Goal: Complete application form

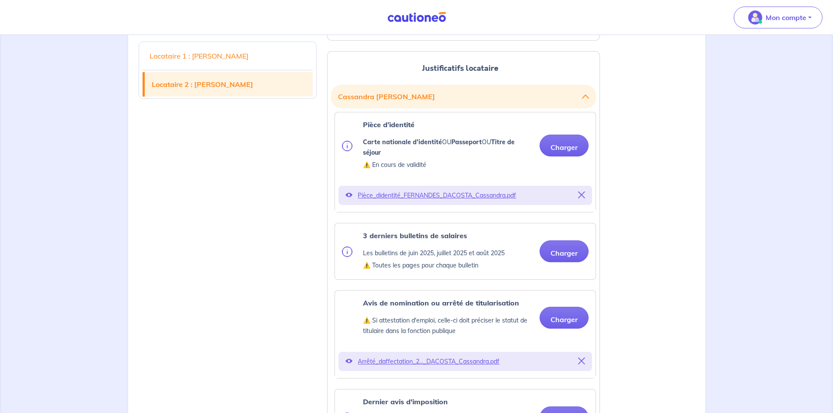
scroll to position [1137, 0]
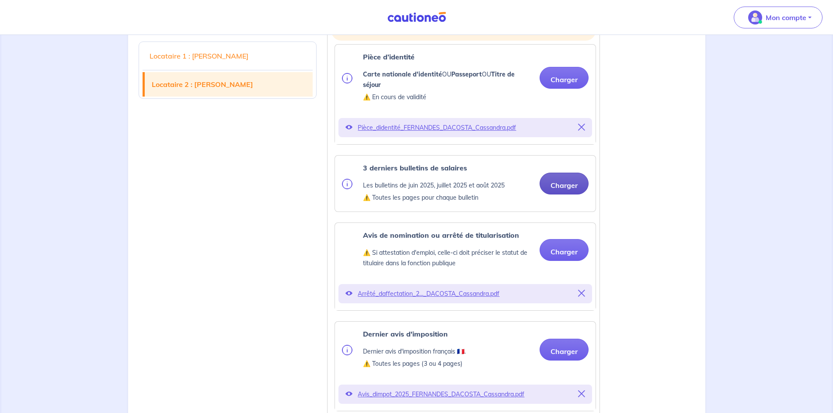
click at [560, 180] on button "Charger" at bounding box center [564, 184] width 49 height 22
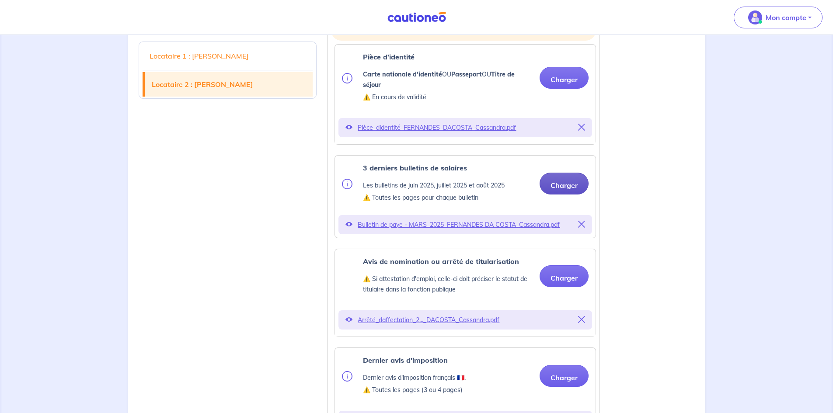
click at [558, 185] on button "Charger" at bounding box center [564, 184] width 49 height 22
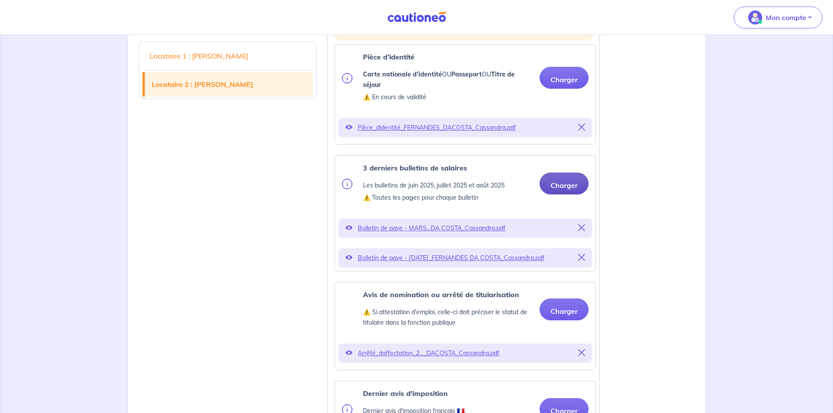
click at [567, 185] on button "Charger" at bounding box center [564, 184] width 49 height 22
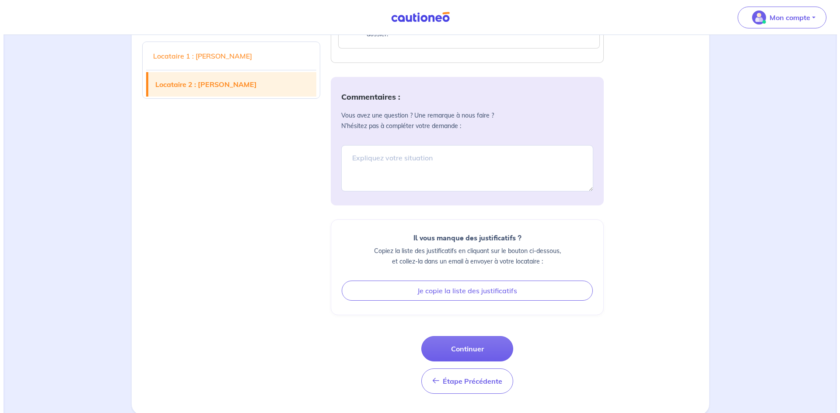
scroll to position [1872, 0]
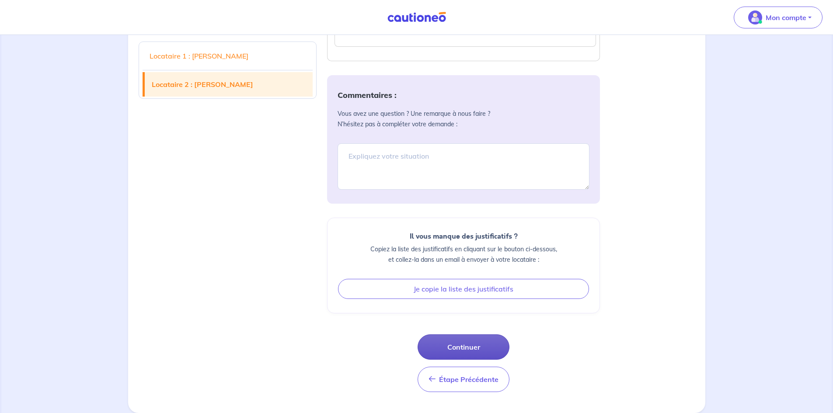
click at [482, 345] on button "Continuer" at bounding box center [464, 347] width 92 height 25
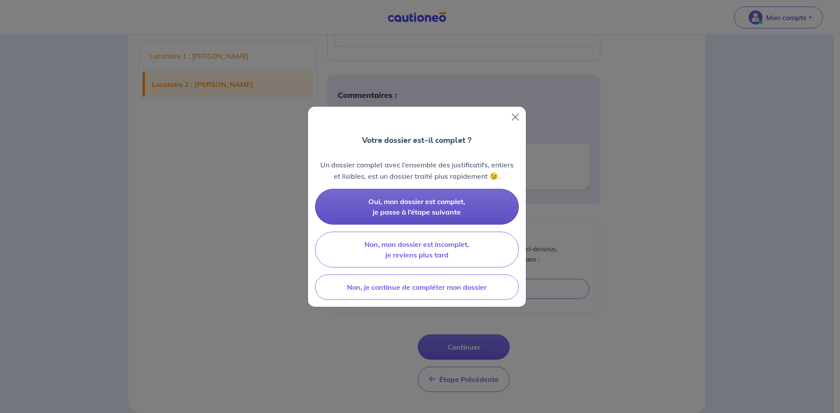
click at [454, 214] on span "Oui, mon dossier est complet, je passe à l’étape suivante" at bounding box center [416, 206] width 97 height 19
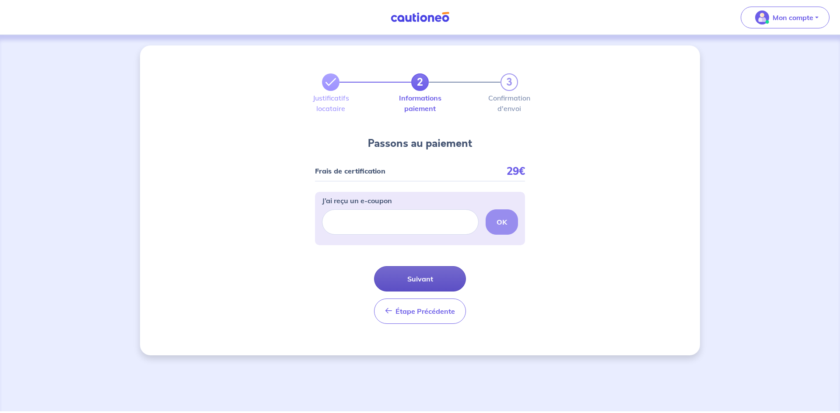
click at [439, 276] on button "Suivant" at bounding box center [420, 278] width 92 height 25
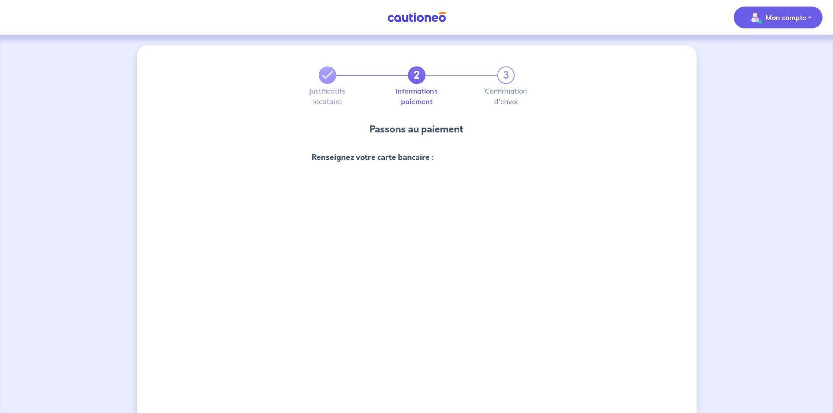
click at [752, 17] on img "button" at bounding box center [755, 17] width 14 height 14
click at [765, 56] on link "Mes informations" at bounding box center [769, 54] width 70 height 14
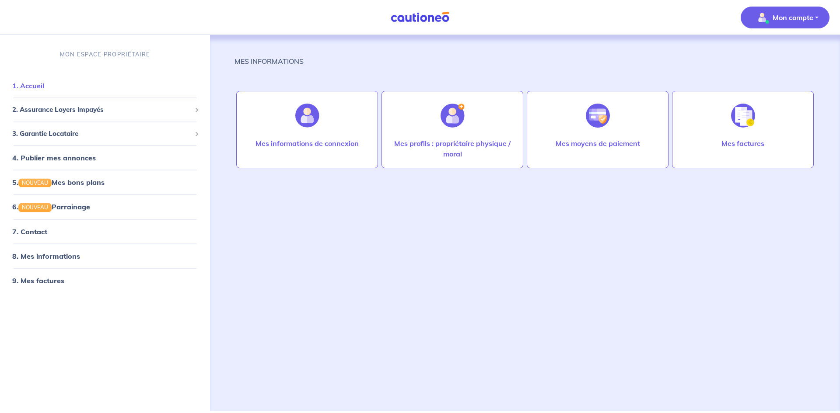
click at [31, 82] on link "1. Accueil" at bounding box center [28, 85] width 32 height 9
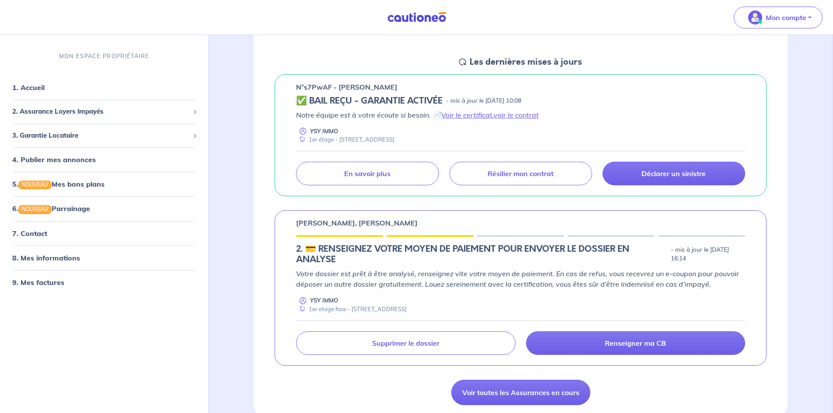
scroll to position [175, 0]
